Goal: Task Accomplishment & Management: Manage account settings

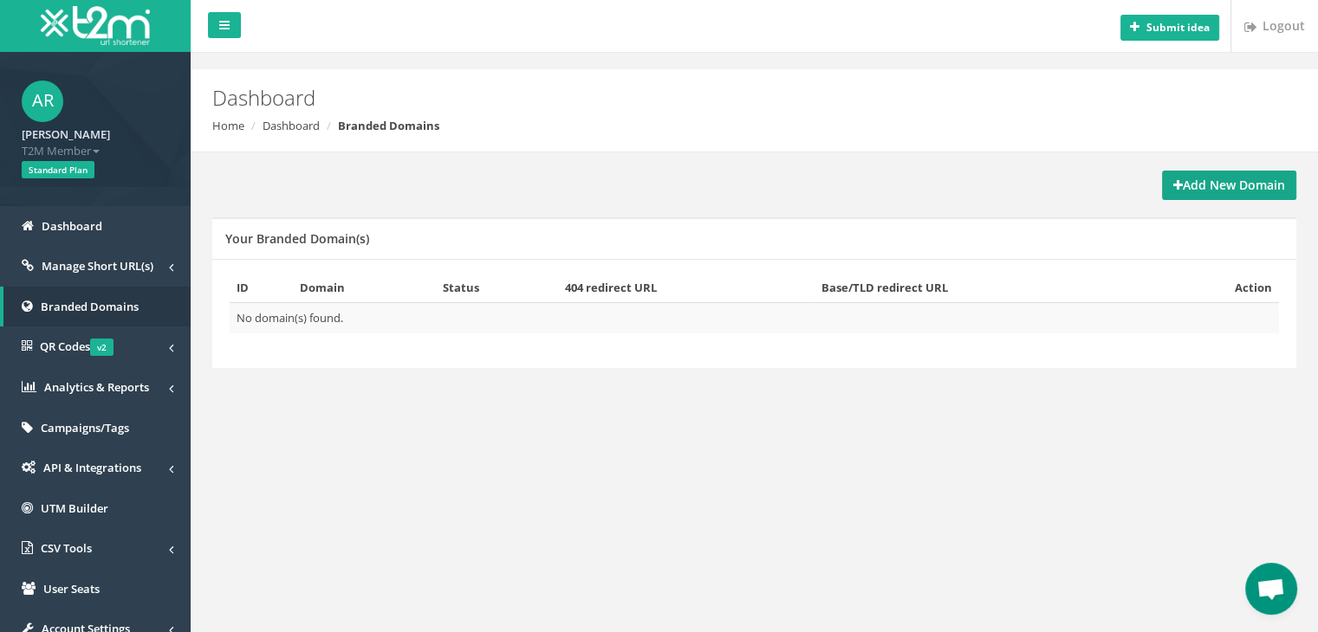
drag, startPoint x: 1222, startPoint y: 191, endPoint x: 1222, endPoint y: 201, distance: 9.5
click at [1222, 191] on strong "Add New Domain" at bounding box center [1229, 185] width 112 height 16
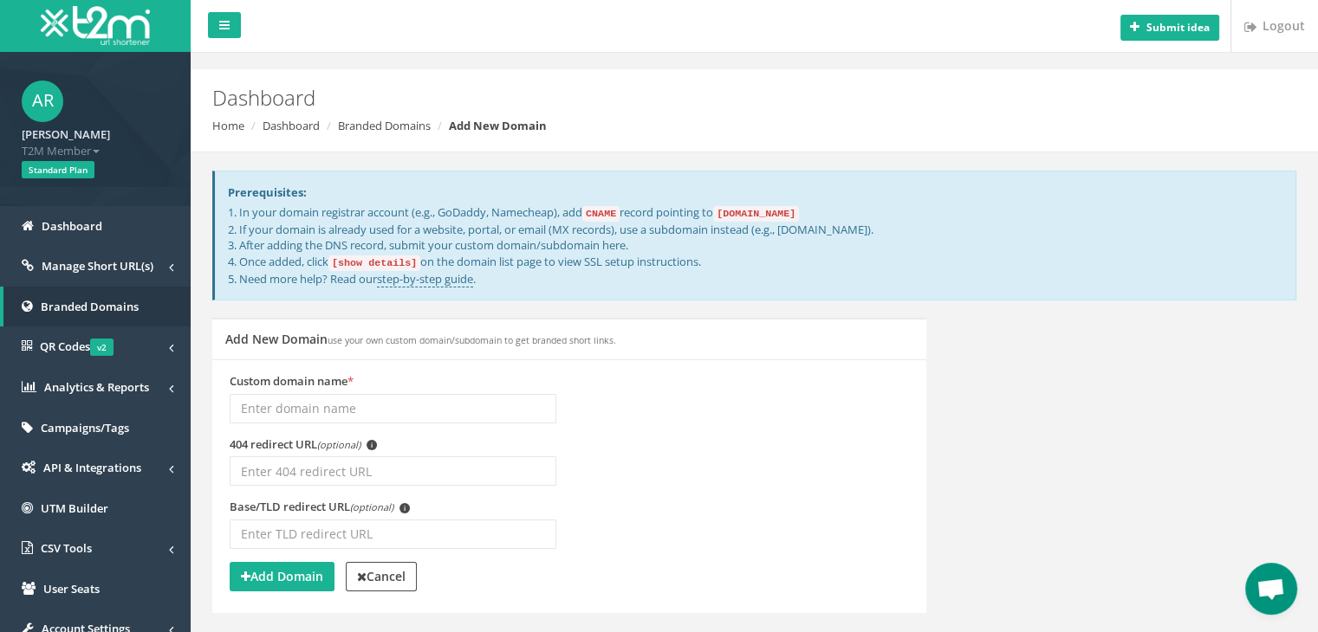
click at [499, 403] on input "Custom domain name *" at bounding box center [393, 408] width 327 height 29
type input "philanthropy.ie"
click at [327, 578] on button "Add Domain" at bounding box center [282, 576] width 105 height 29
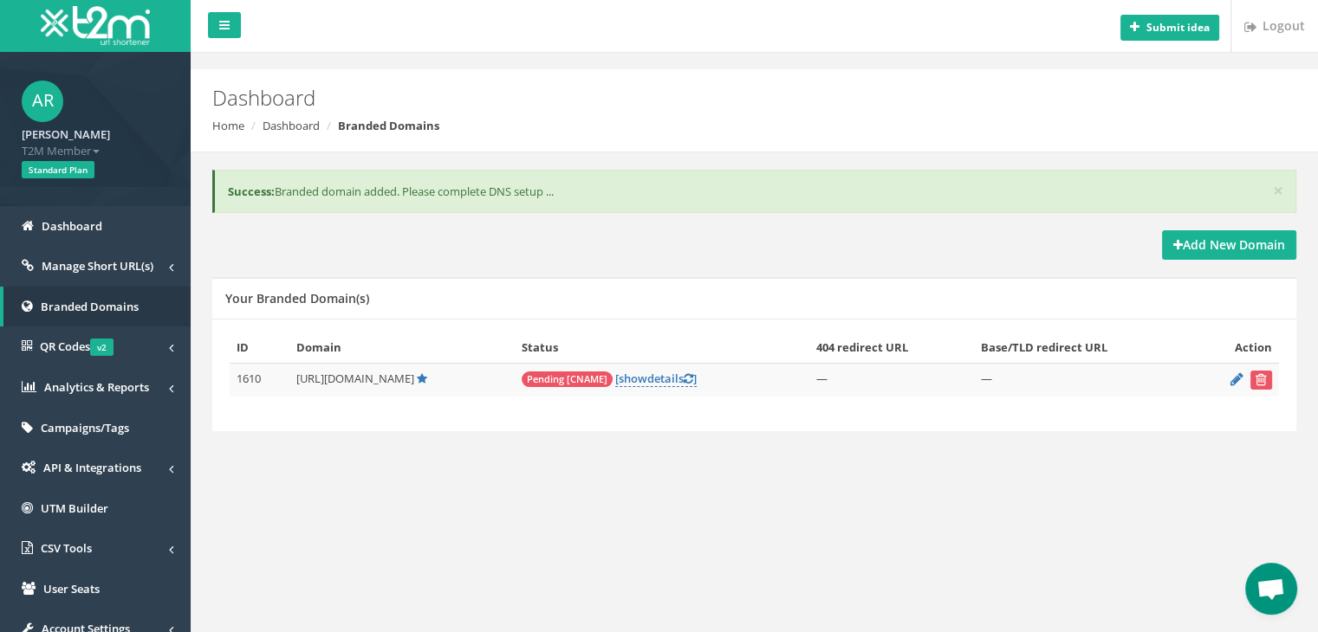
click at [560, 378] on span "Pending [CNAME]" at bounding box center [567, 380] width 91 height 16
click at [1236, 378] on icon at bounding box center [1236, 378] width 13 height 11
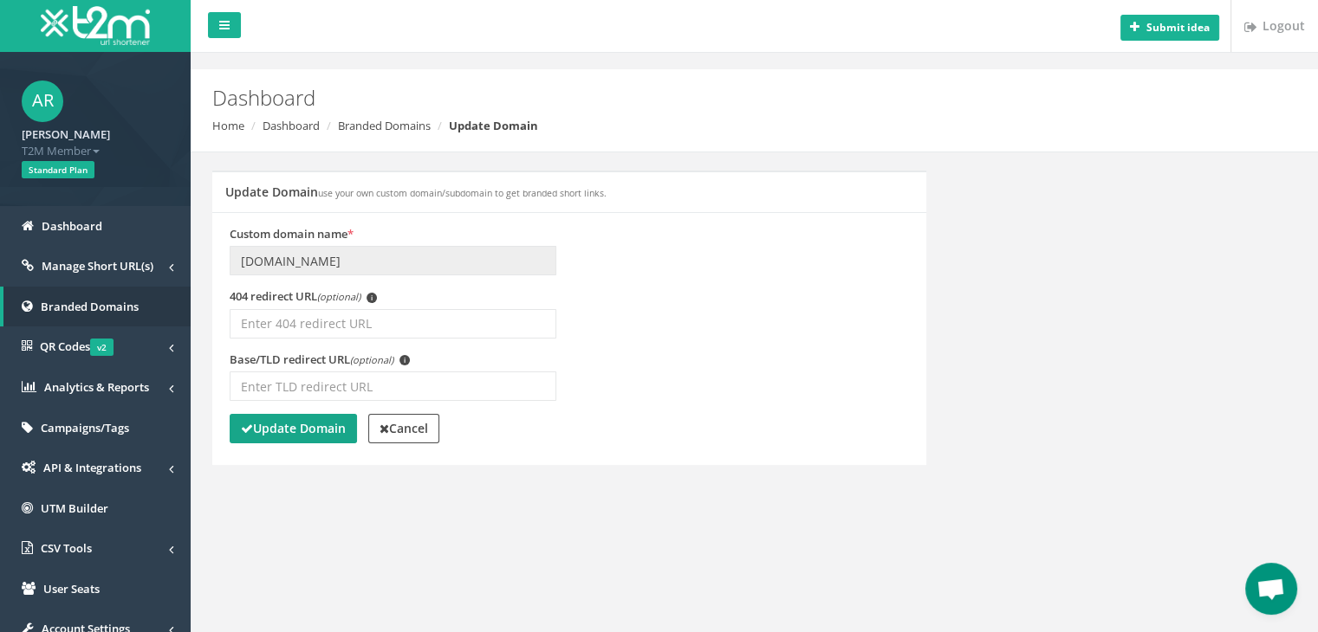
click at [277, 424] on strong "Update Domain" at bounding box center [293, 428] width 105 height 16
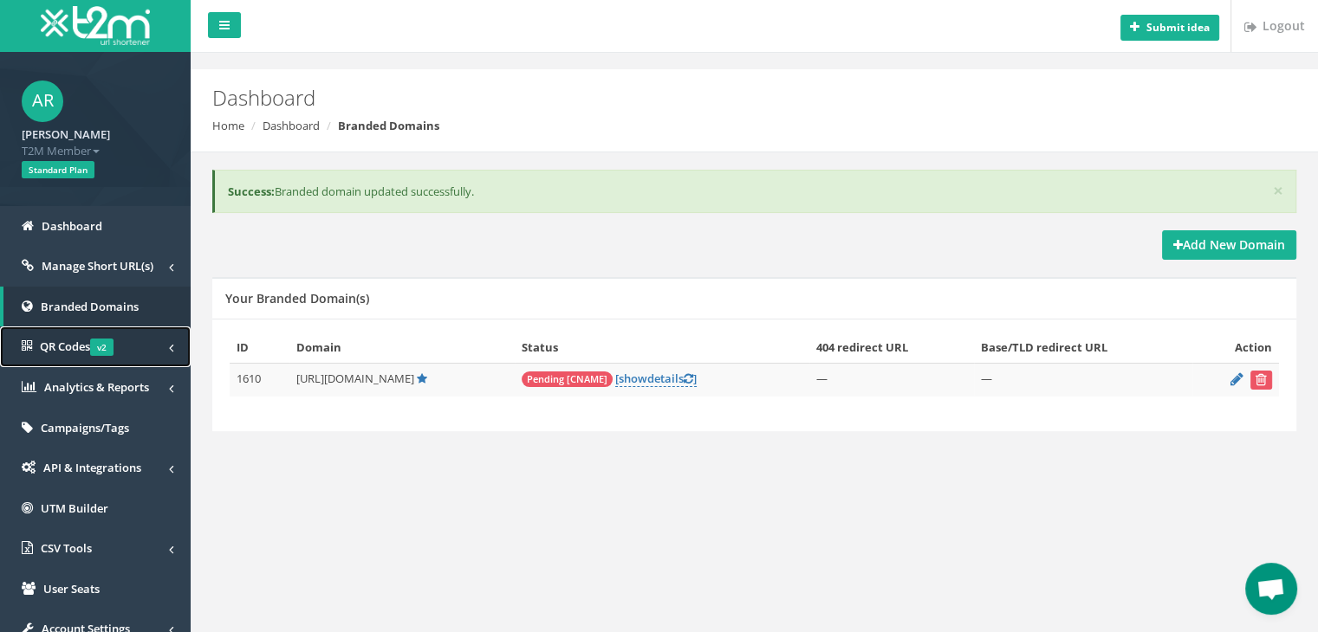
click at [107, 347] on span "v2" at bounding box center [101, 347] width 23 height 17
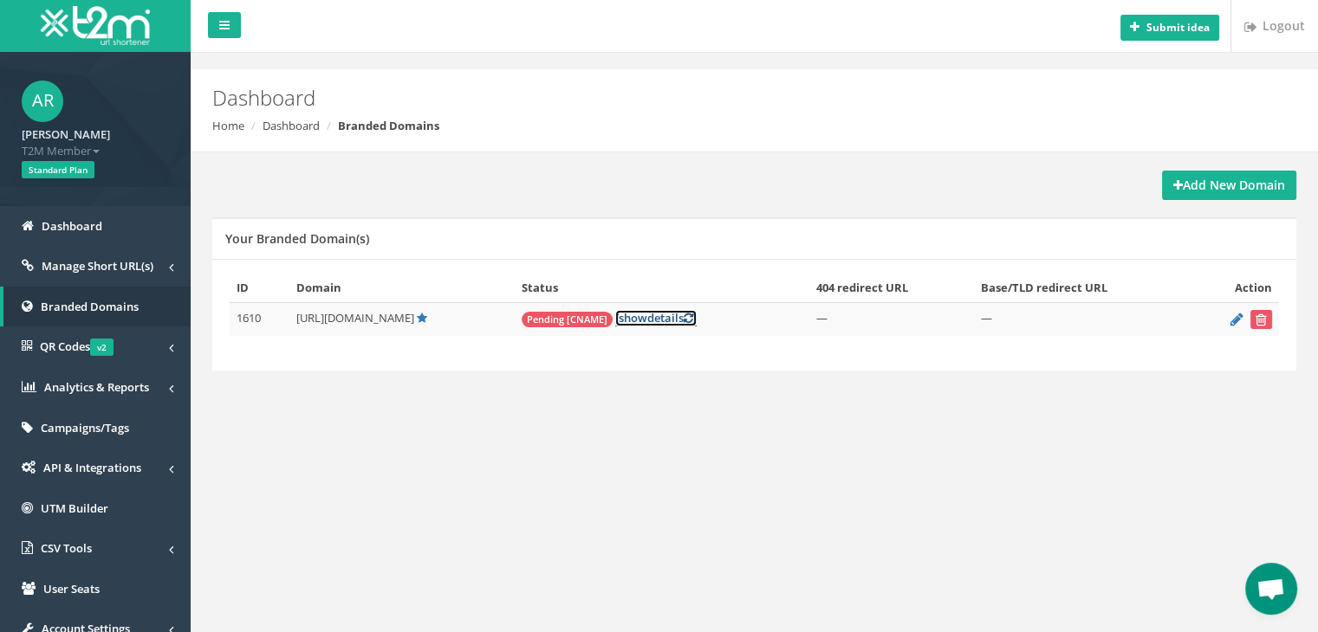
click at [645, 316] on span "show" at bounding box center [633, 318] width 29 height 16
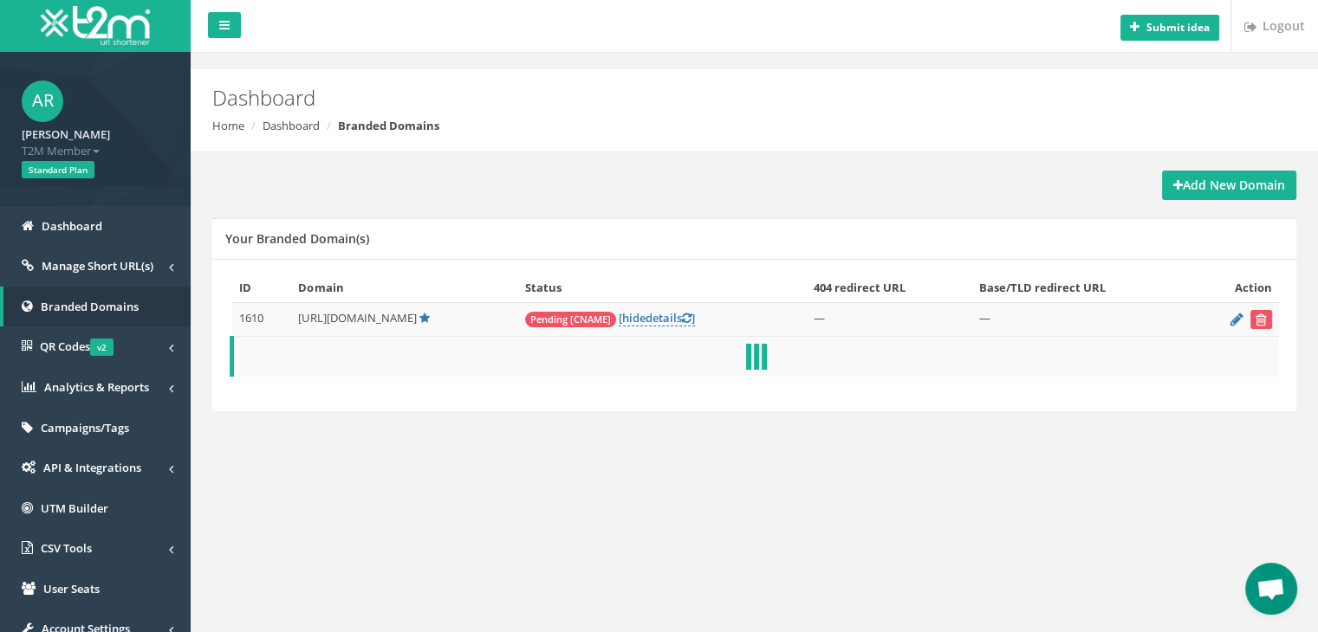
click at [585, 312] on span "Pending [CNAME]" at bounding box center [570, 320] width 91 height 16
click at [586, 313] on span "Pending [CNAME]" at bounding box center [570, 320] width 91 height 16
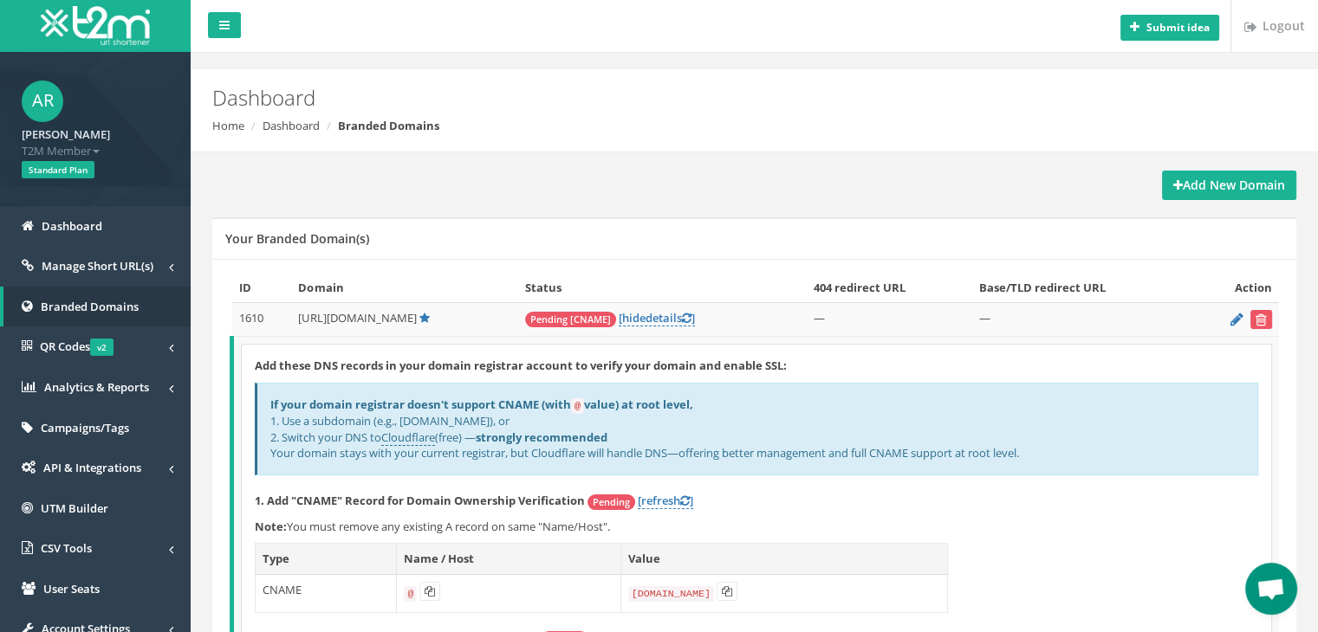
click at [635, 485] on div "Add these DNS records in your domain registrar account to verify your domain an…" at bounding box center [756, 563] width 1029 height 436
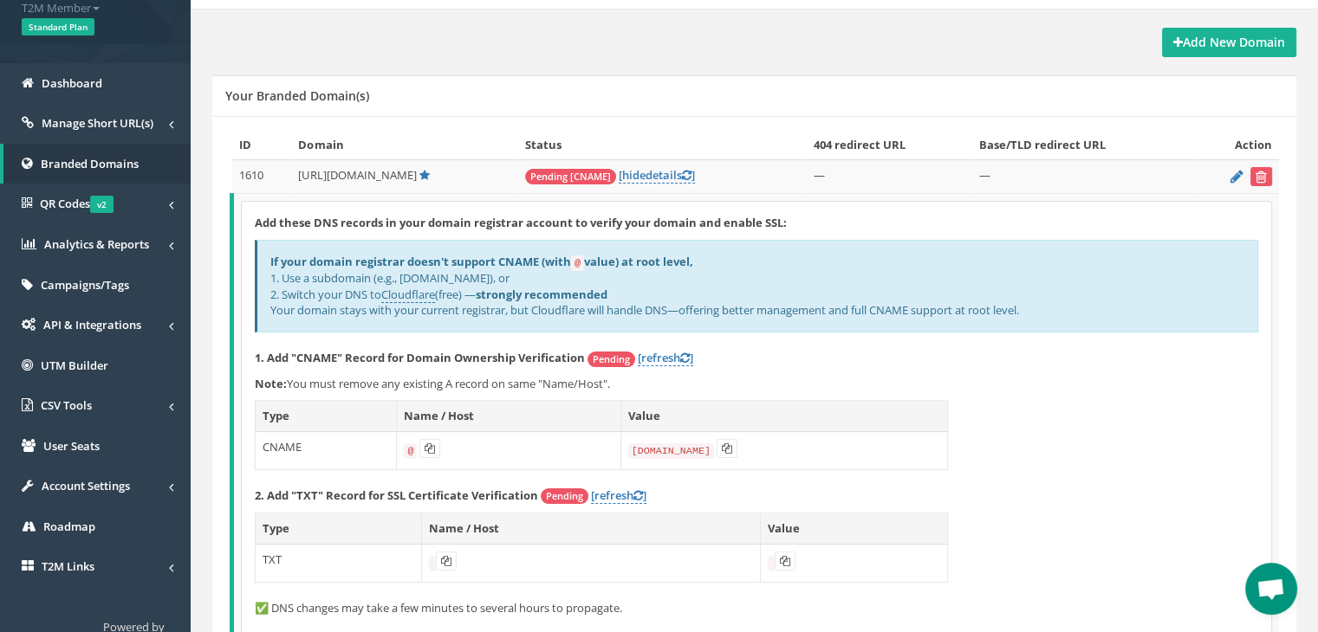
scroll to position [173, 0]
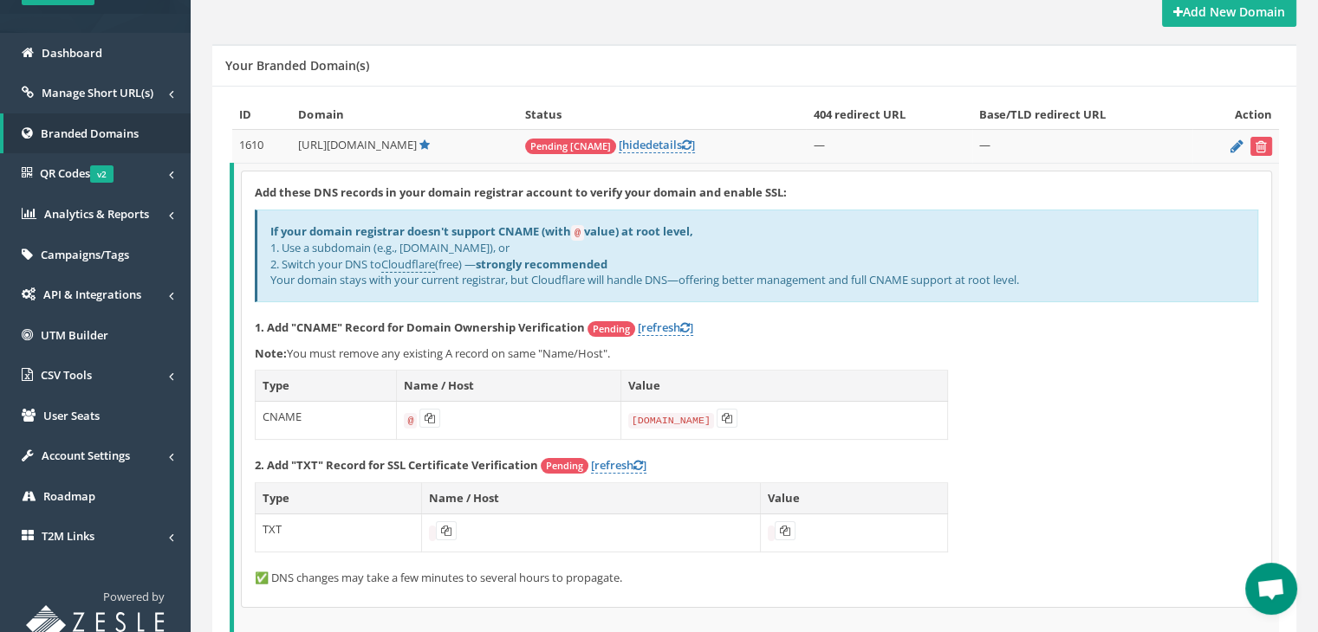
drag, startPoint x: 300, startPoint y: 348, endPoint x: 637, endPoint y: 338, distance: 337.2
click at [637, 338] on div "Add these DNS records in your domain registrar account to verify your domain an…" at bounding box center [756, 390] width 1029 height 436
drag, startPoint x: 641, startPoint y: 346, endPoint x: 561, endPoint y: 335, distance: 80.4
click at [561, 335] on div "Add these DNS records in your domain registrar account to verify your domain an…" at bounding box center [756, 390] width 1029 height 436
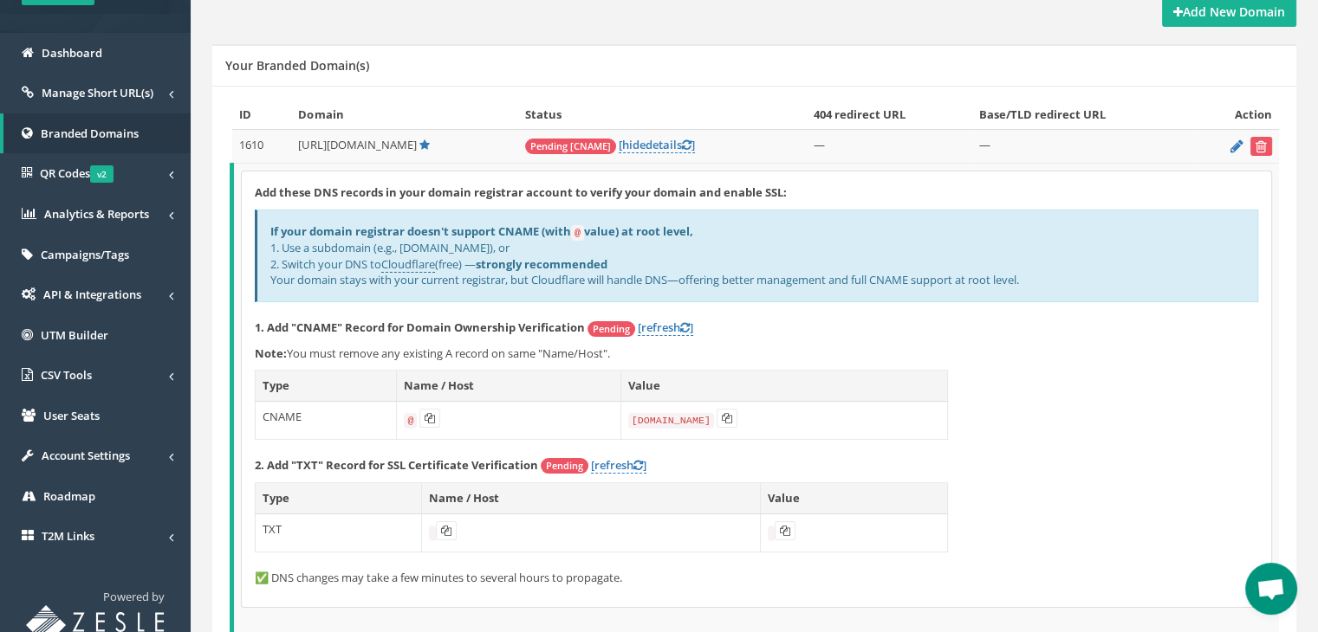
scroll to position [260, 0]
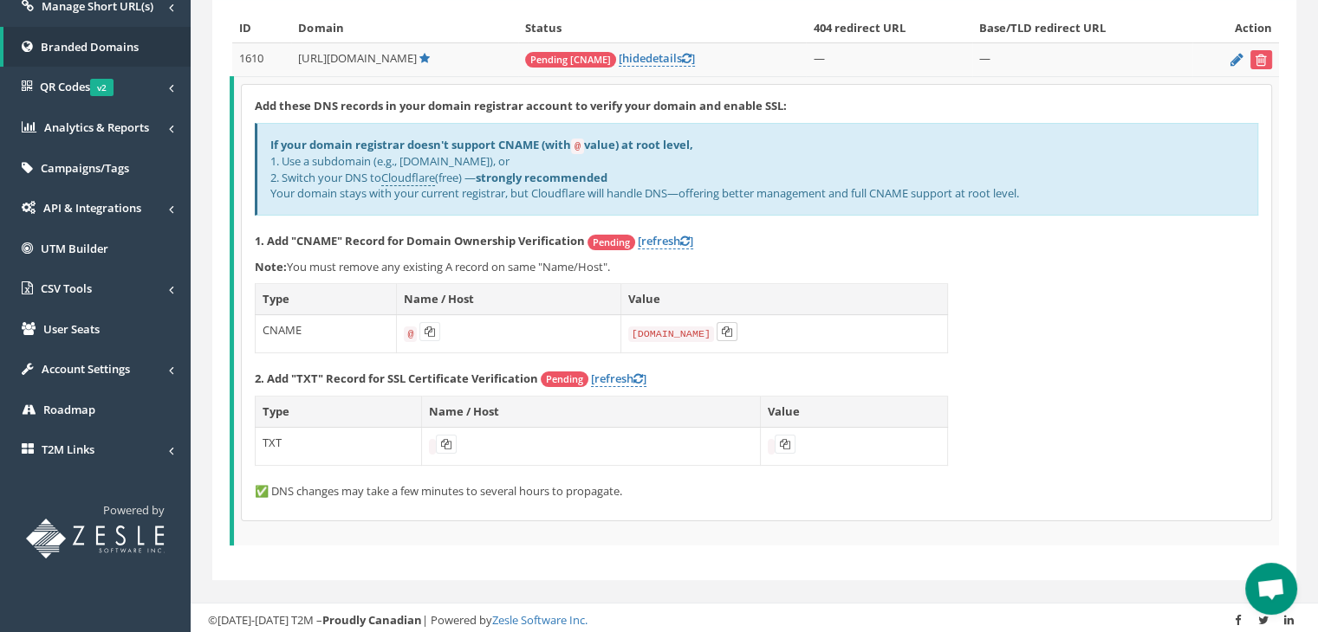
click at [722, 327] on icon at bounding box center [727, 332] width 10 height 10
click at [792, 340] on td "[DOMAIN_NAME]" at bounding box center [783, 334] width 327 height 38
click at [429, 331] on icon at bounding box center [430, 332] width 10 height 10
click at [425, 327] on icon at bounding box center [430, 332] width 10 height 10
click at [810, 237] on p "1. Add "CNAME" Record for Domain Ownership Verification Pending [refresh ]" at bounding box center [756, 241] width 1003 height 17
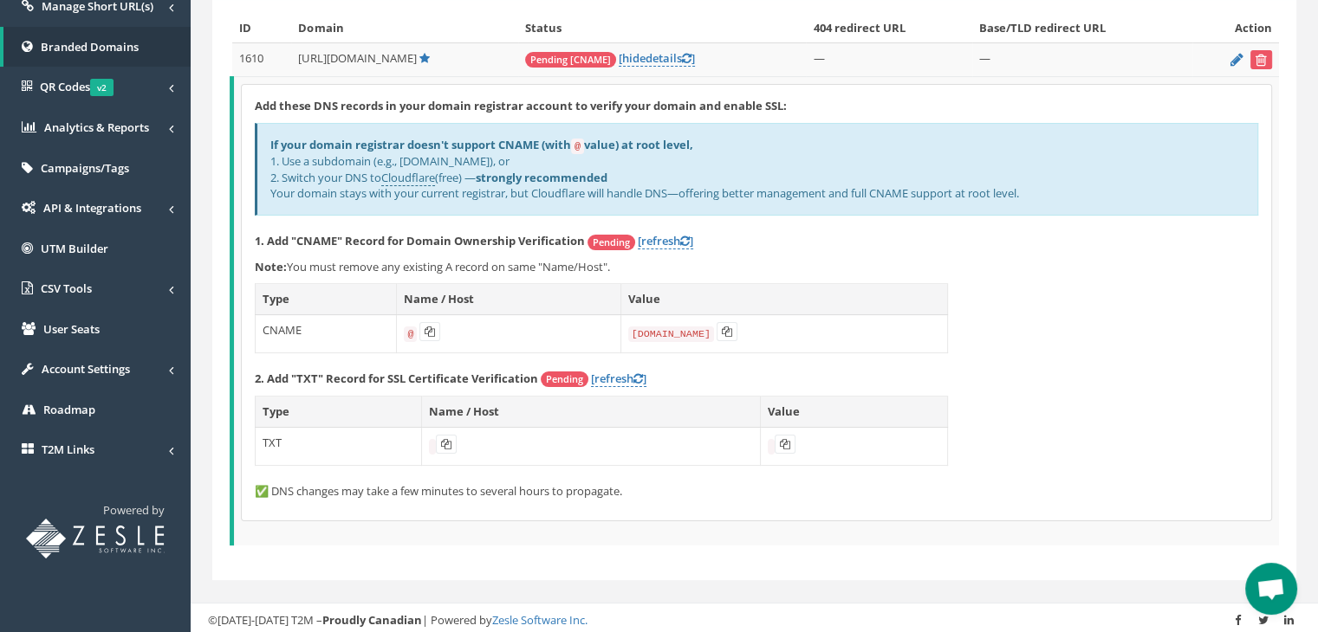
click at [389, 137] on b "If your domain registrar doesn't support CNAME (with @ value) at root level," at bounding box center [481, 145] width 423 height 16
click at [312, 164] on div "If your domain registrar doesn't support CNAME (with @ value) at root level, 1.…" at bounding box center [756, 169] width 1003 height 93
click at [284, 177] on div "If your domain registrar doesn't support CNAME (with @ value) at root level, 1.…" at bounding box center [756, 169] width 1003 height 93
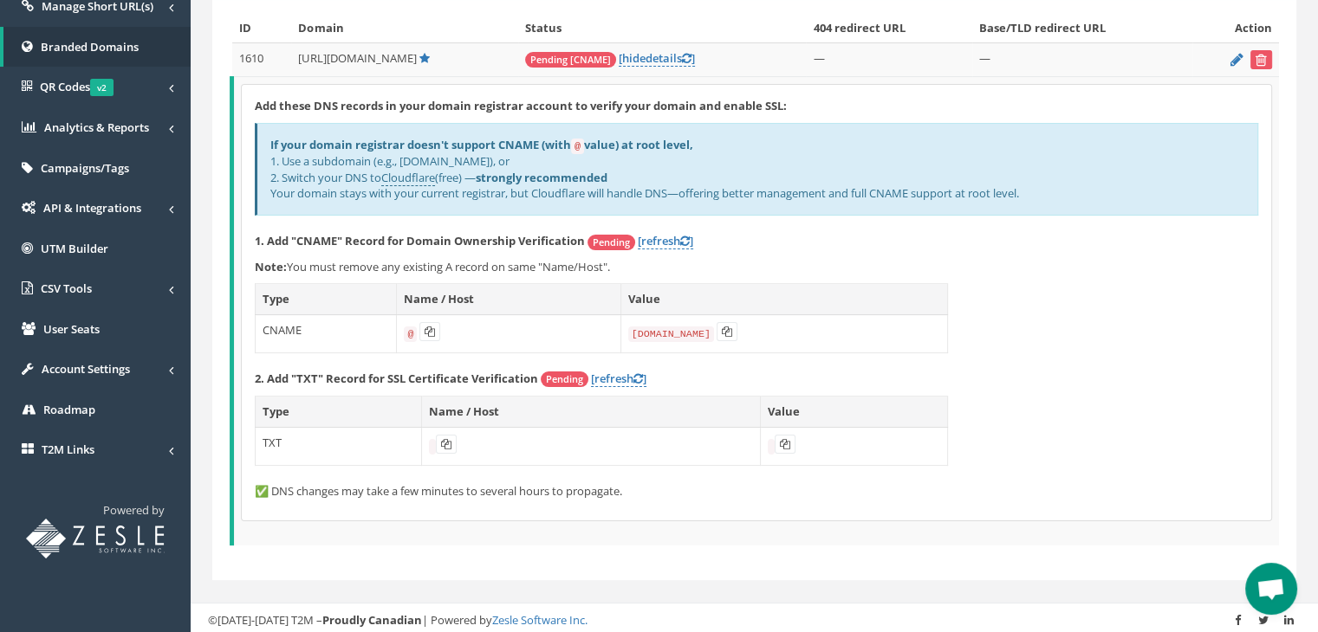
click at [283, 177] on div "If your domain registrar doesn't support CNAME (with @ value) at root level, 1.…" at bounding box center [756, 169] width 1003 height 93
click at [284, 188] on div "If your domain registrar doesn't support CNAME (with @ value) at root level, 1.…" at bounding box center [756, 169] width 1003 height 93
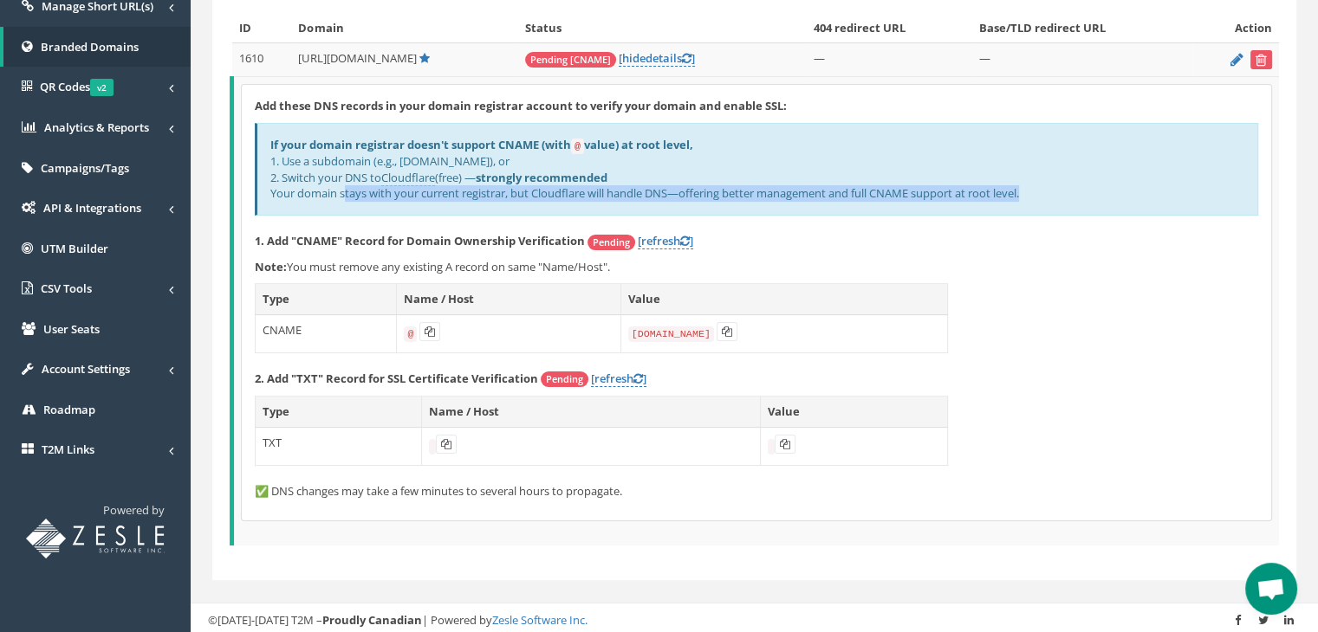
click at [284, 188] on div "If your domain registrar doesn't support CNAME (with @ value) at root level, 1.…" at bounding box center [756, 169] width 1003 height 93
click at [977, 185] on div "If your domain registrar doesn't support CNAME (with @ value) at root level, 1.…" at bounding box center [756, 169] width 1003 height 93
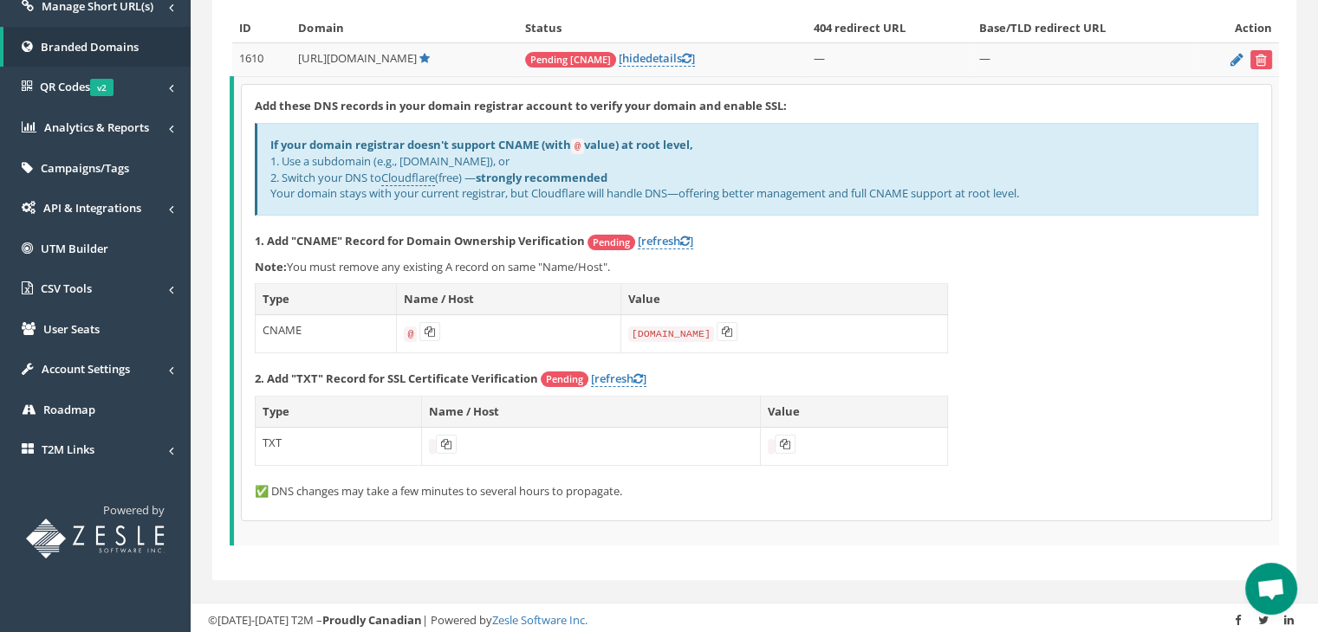
click at [430, 108] on strong "Add these DNS records in your domain registrar account to verify your domain an…" at bounding box center [521, 106] width 532 height 16
drag, startPoint x: 427, startPoint y: 103, endPoint x: 526, endPoint y: 98, distance: 98.9
click at [526, 98] on strong "Add these DNS records in your domain registrar account to verify your domain an…" at bounding box center [521, 106] width 532 height 16
copy strong "domain registrar"
click at [424, 322] on button at bounding box center [429, 331] width 21 height 19
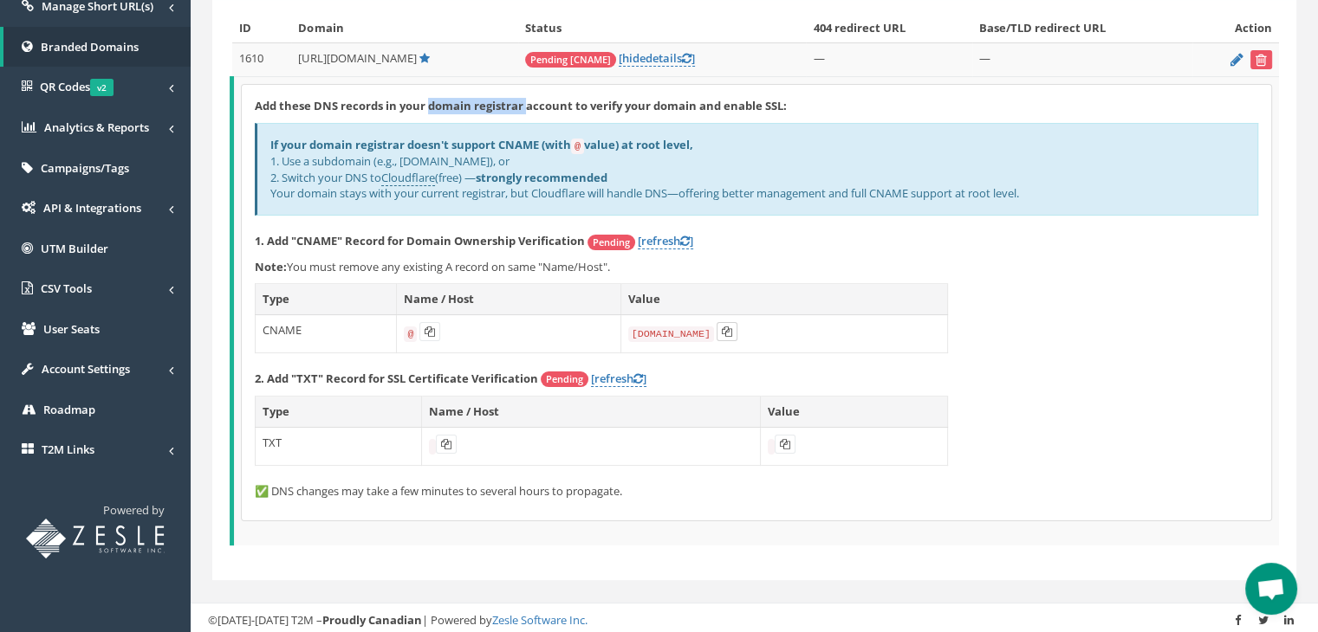
click at [724, 327] on icon at bounding box center [727, 332] width 10 height 10
copy strong "domain registrar"
click at [431, 327] on icon at bounding box center [430, 332] width 10 height 10
copy strong "domain registrar"
click at [483, 339] on td "@" at bounding box center [509, 334] width 224 height 38
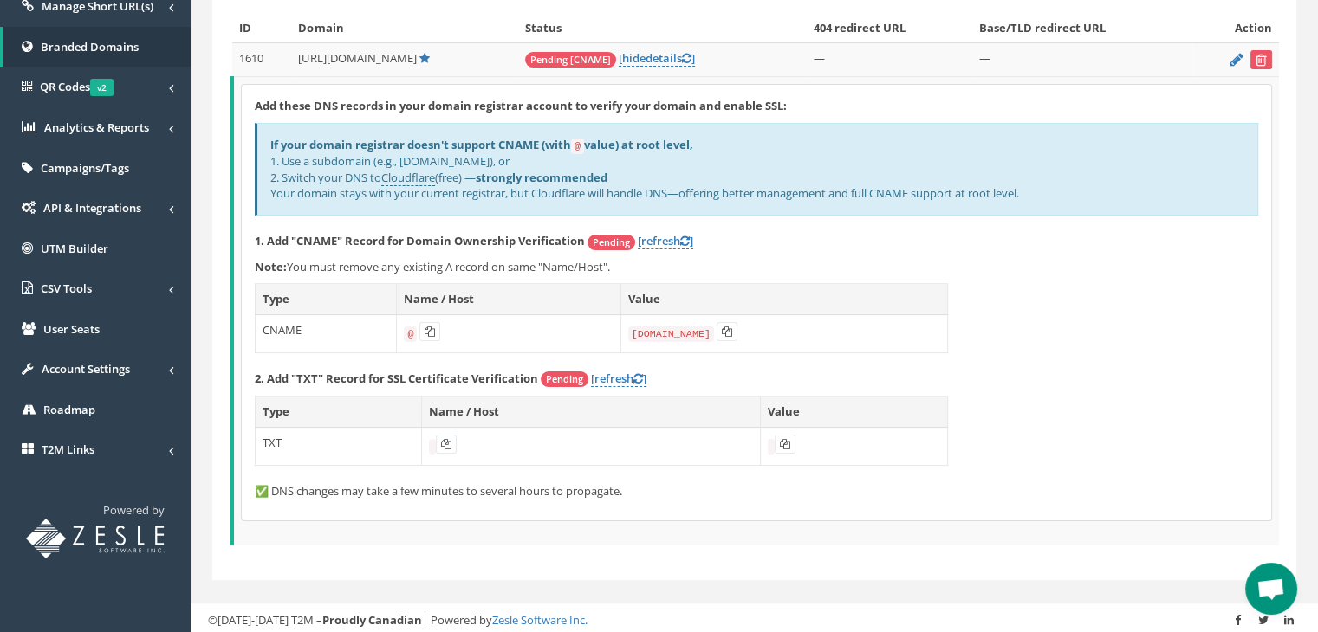
drag, startPoint x: 302, startPoint y: 159, endPoint x: 519, endPoint y: 180, distance: 217.7
click at [534, 158] on div "If your domain registrar doesn't support CNAME (with @ value) at root level, 1.…" at bounding box center [756, 169] width 1003 height 93
click at [488, 299] on th "Name / Host" at bounding box center [509, 299] width 224 height 31
click at [657, 233] on link "[refresh ]" at bounding box center [665, 241] width 55 height 16
click at [412, 333] on code "@" at bounding box center [410, 335] width 13 height 16
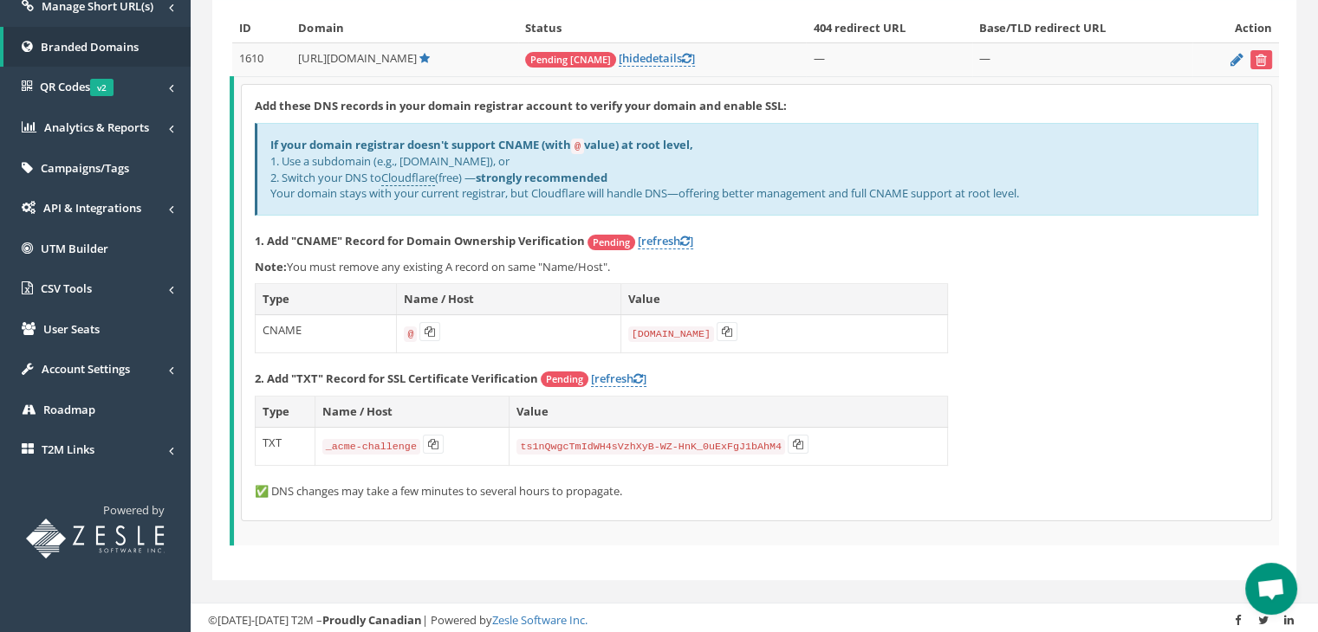
click at [409, 331] on code "@" at bounding box center [410, 335] width 13 height 16
click at [407, 332] on code "@" at bounding box center [410, 335] width 13 height 16
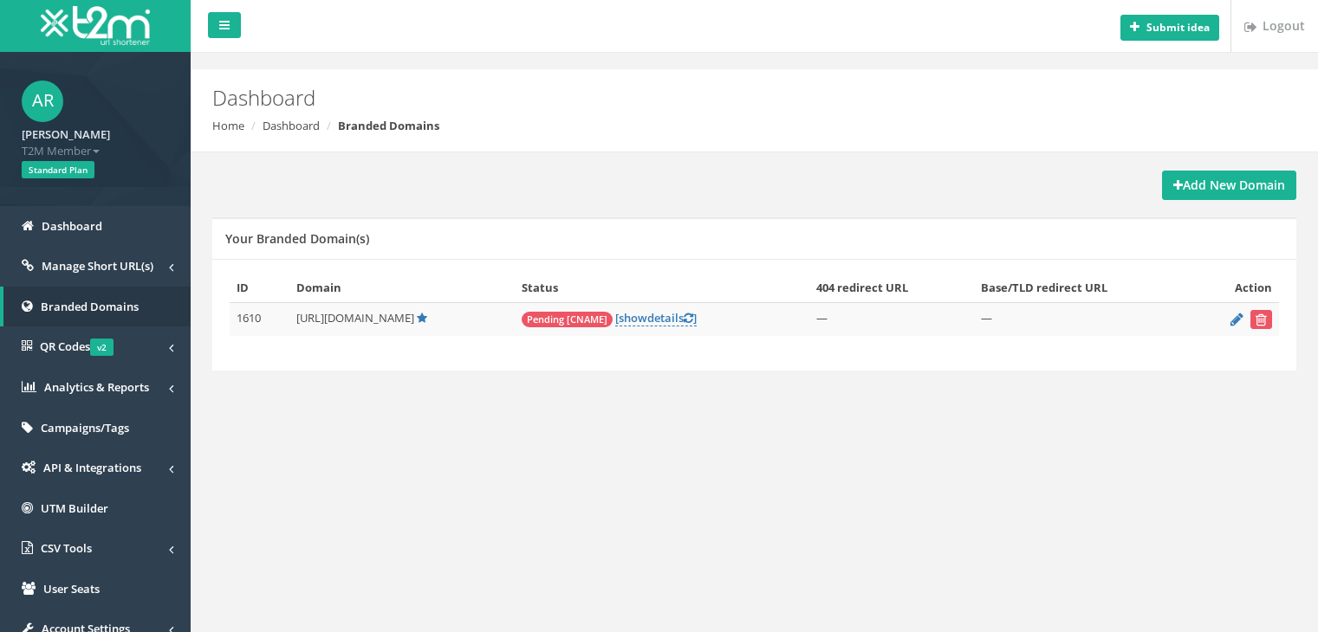
scroll to position [186, 0]
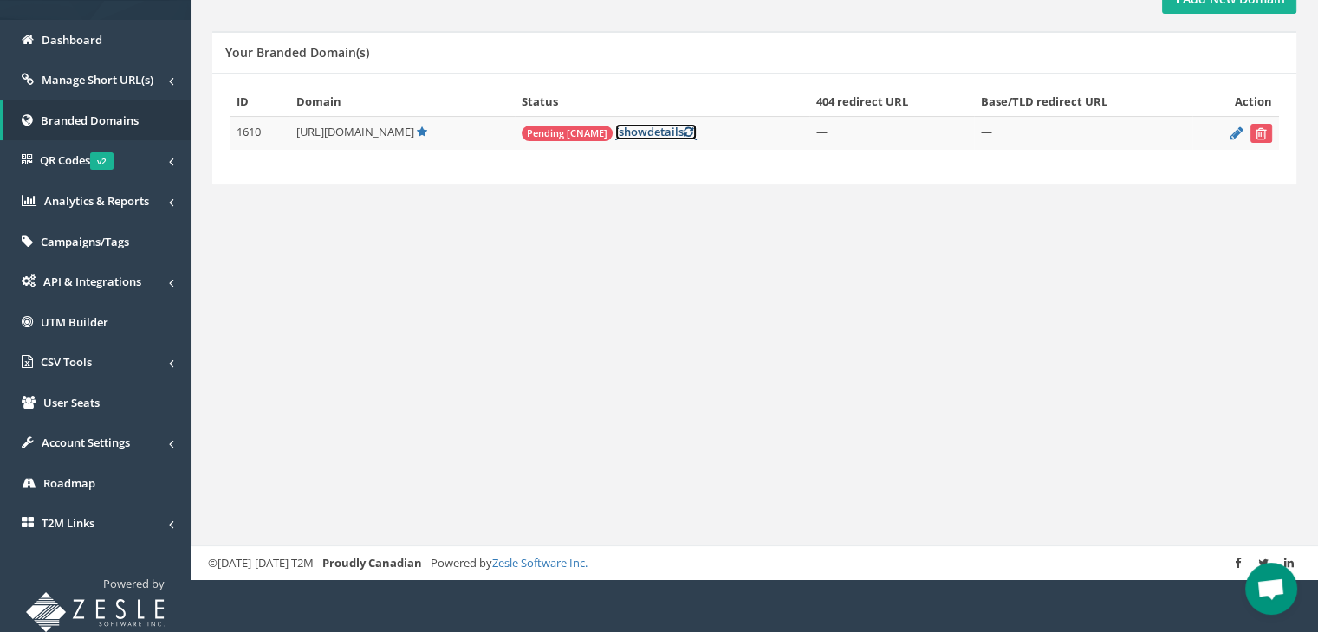
click at [667, 133] on link "[ show details ]" at bounding box center [655, 132] width 81 height 16
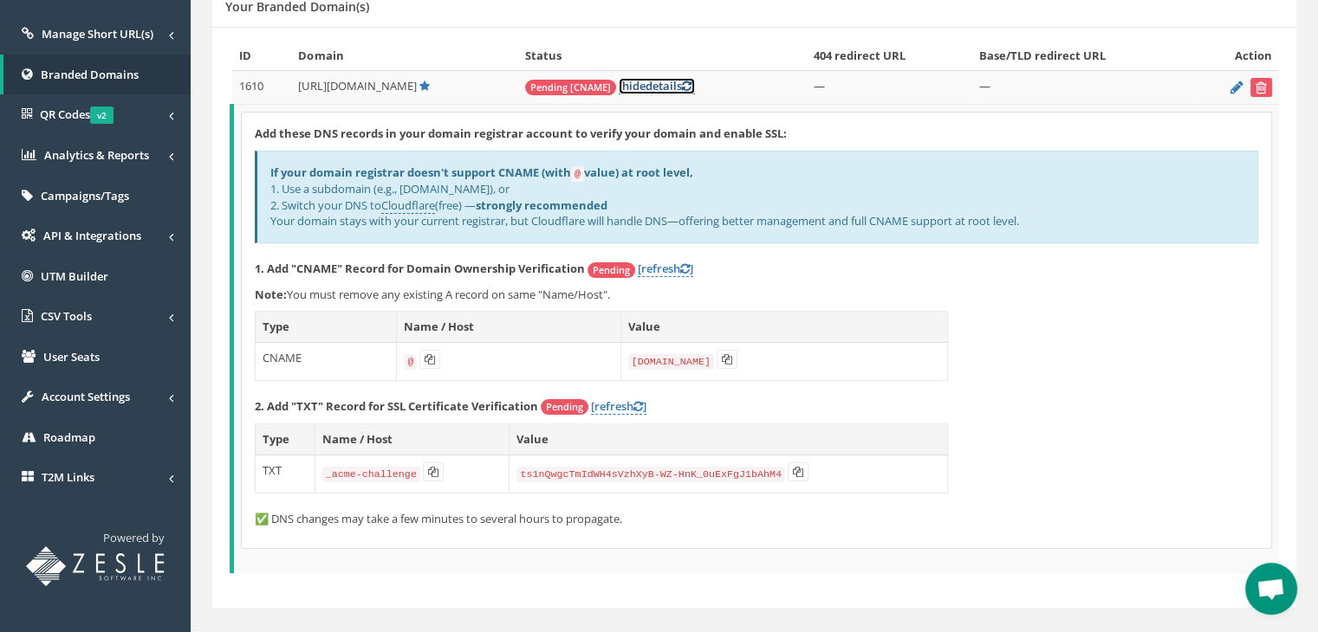
scroll to position [0, 0]
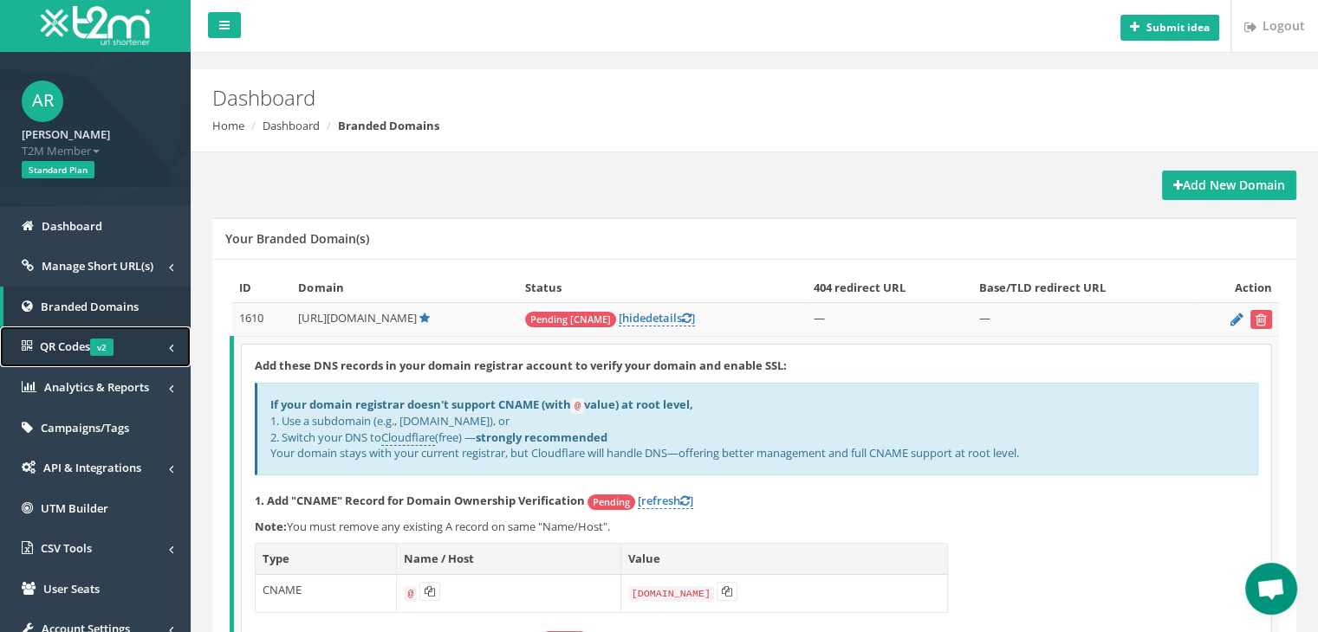
click at [113, 341] on span "v2" at bounding box center [101, 347] width 23 height 17
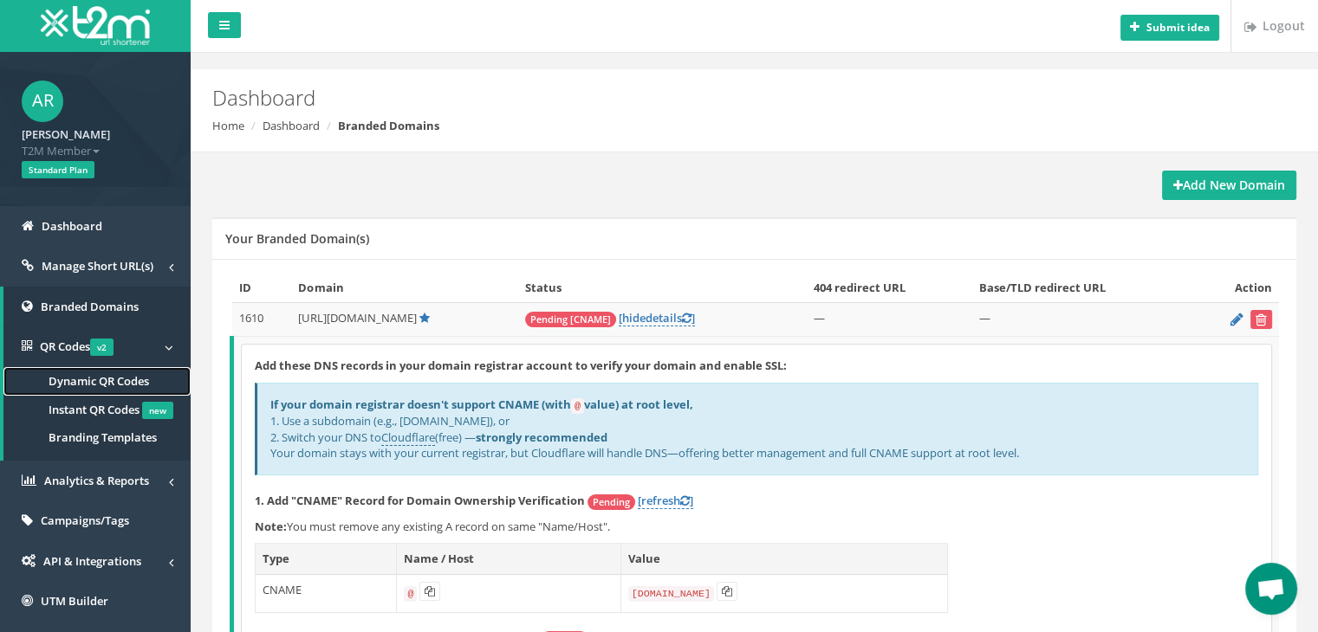
click at [110, 379] on span "Dynamic QR Codes" at bounding box center [99, 381] width 101 height 16
